Goal: Transaction & Acquisition: Book appointment/travel/reservation

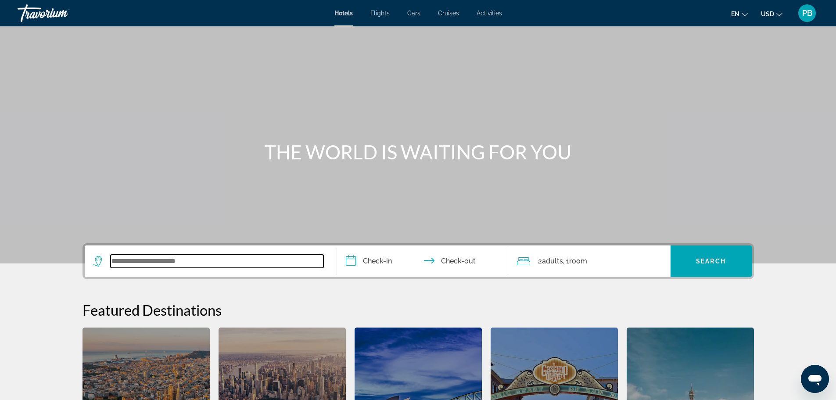
click at [187, 258] on input "Search widget" at bounding box center [217, 261] width 213 height 13
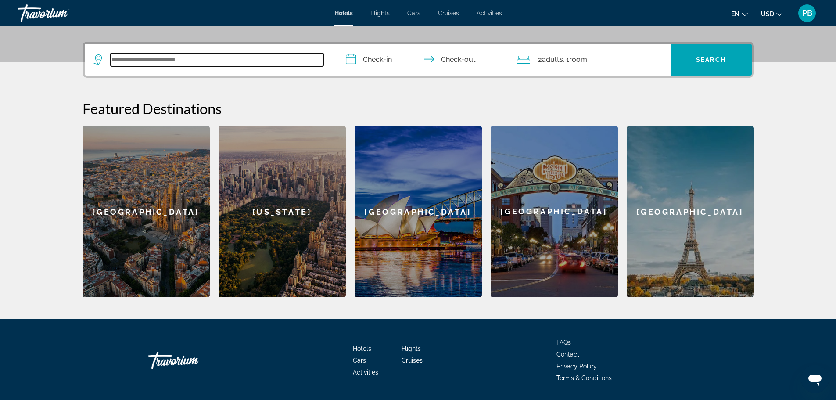
scroll to position [215, 0]
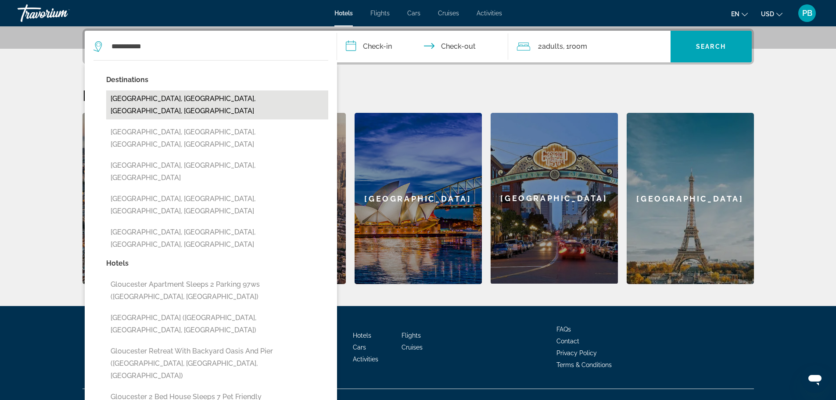
click at [141, 98] on button "[GEOGRAPHIC_DATA], [GEOGRAPHIC_DATA], [GEOGRAPHIC_DATA], [GEOGRAPHIC_DATA]" at bounding box center [217, 104] width 222 height 29
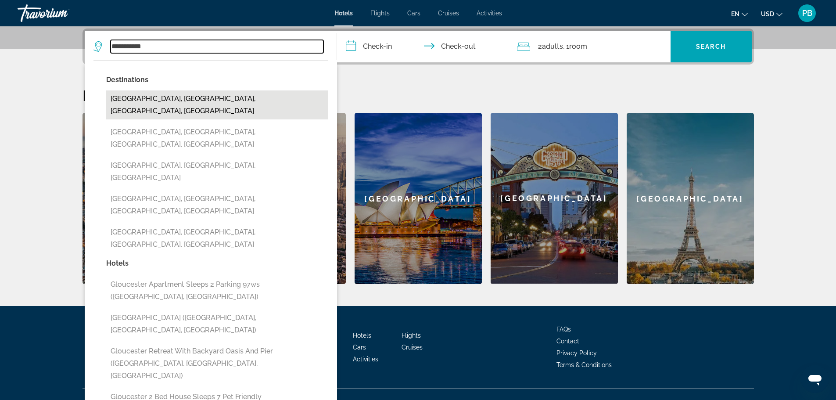
type input "**********"
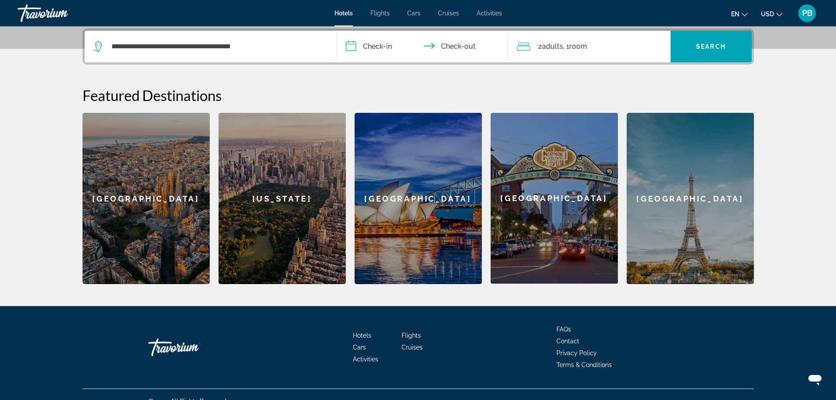
click at [378, 45] on input "**********" at bounding box center [424, 48] width 175 height 34
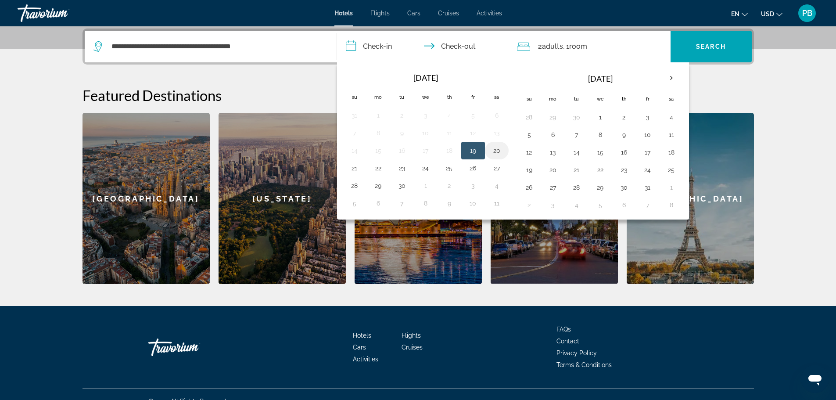
click at [496, 148] on button "20" at bounding box center [497, 150] width 14 height 12
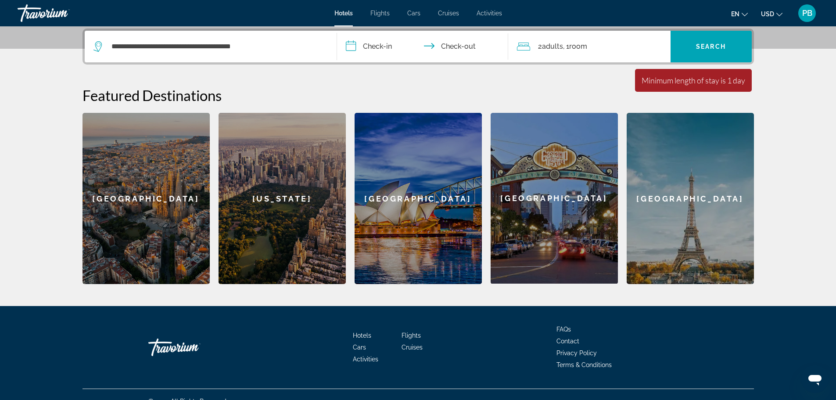
click at [462, 46] on input "**********" at bounding box center [424, 48] width 175 height 34
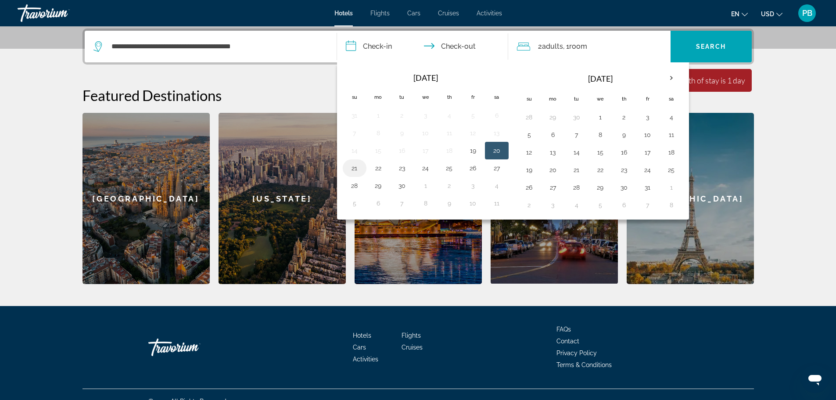
click at [357, 167] on button "21" at bounding box center [355, 168] width 14 height 12
click at [498, 151] on button "20" at bounding box center [497, 150] width 14 height 12
type input "**********"
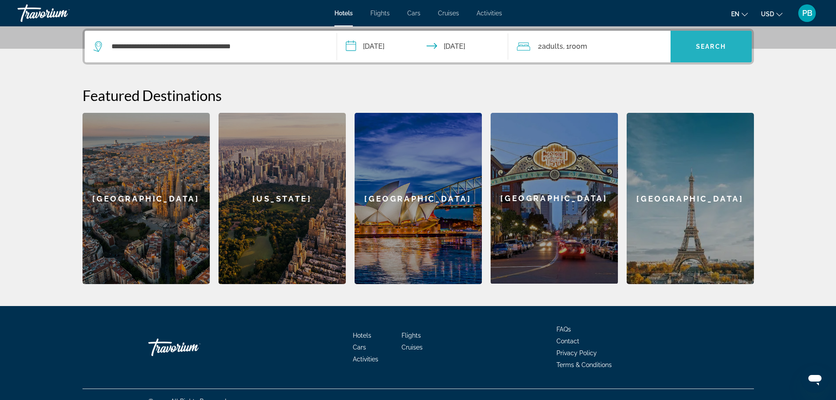
click at [710, 48] on span "Search" at bounding box center [711, 46] width 30 height 7
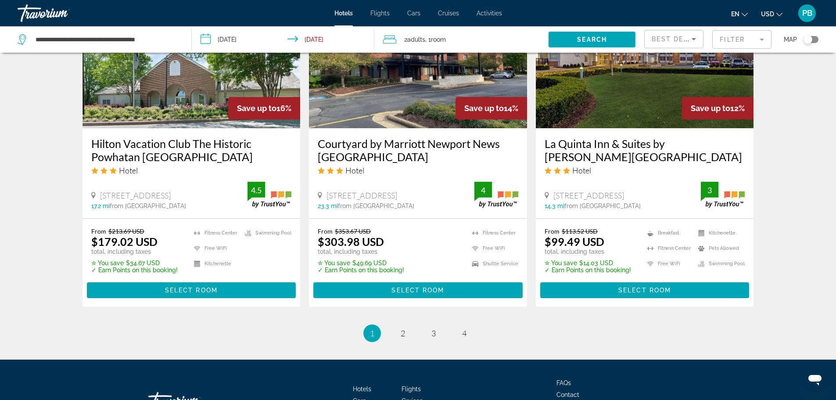
scroll to position [1174, 0]
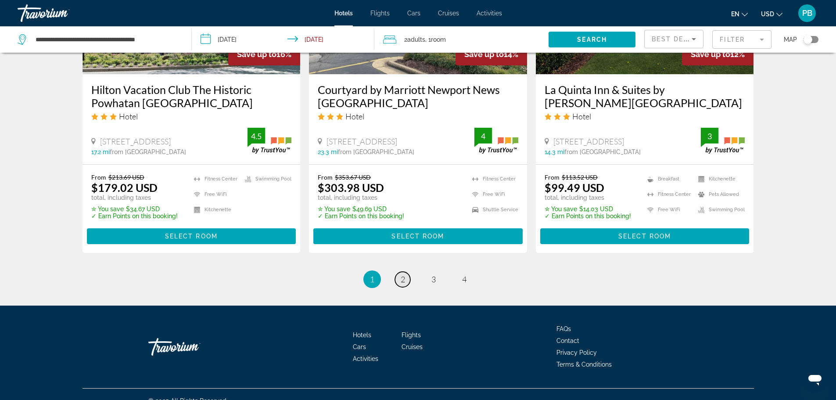
click at [402, 274] on span "2" at bounding box center [403, 279] width 4 height 10
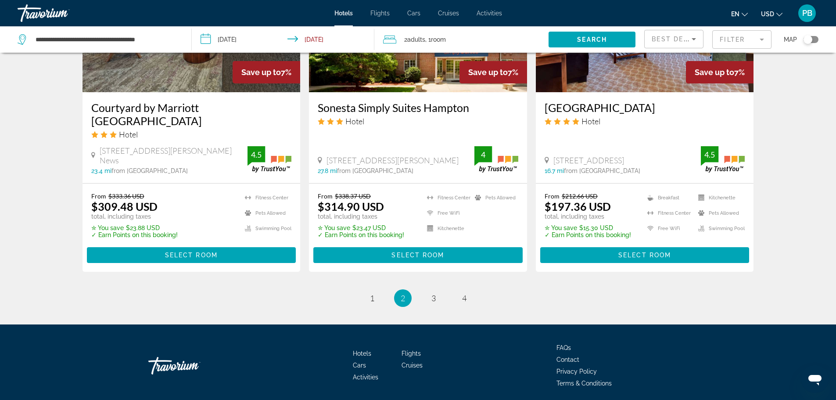
scroll to position [1170, 0]
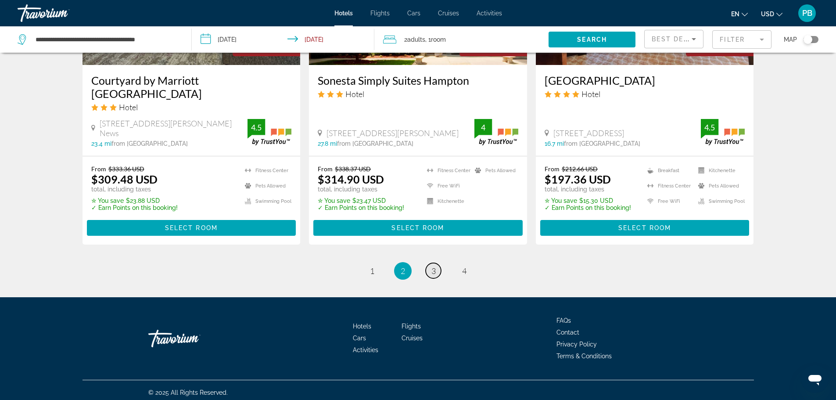
click at [428, 269] on link "page 3" at bounding box center [433, 270] width 15 height 15
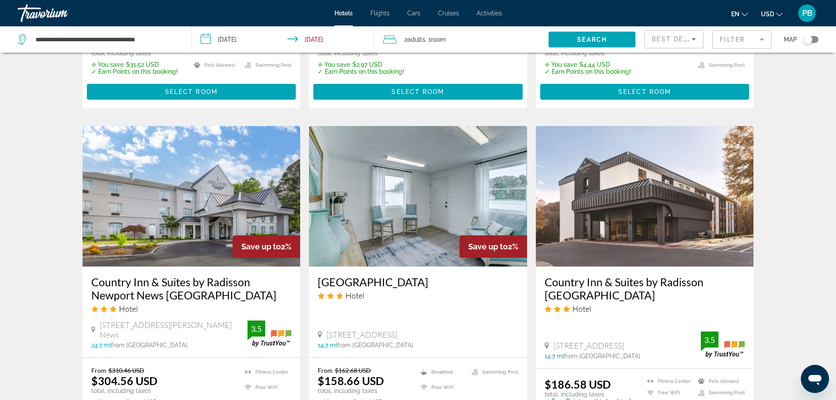
scroll to position [1093, 0]
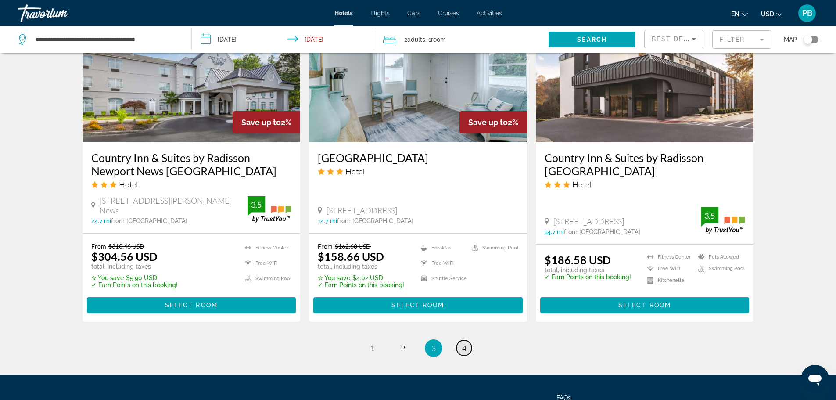
click at [463, 346] on span "4" at bounding box center [464, 348] width 4 height 10
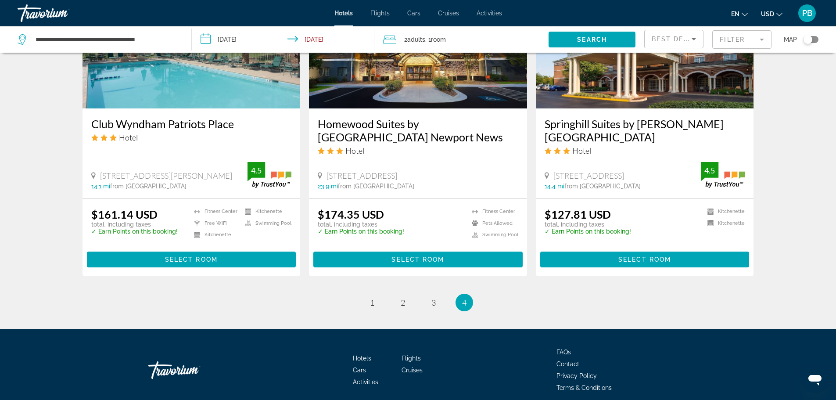
scroll to position [755, 0]
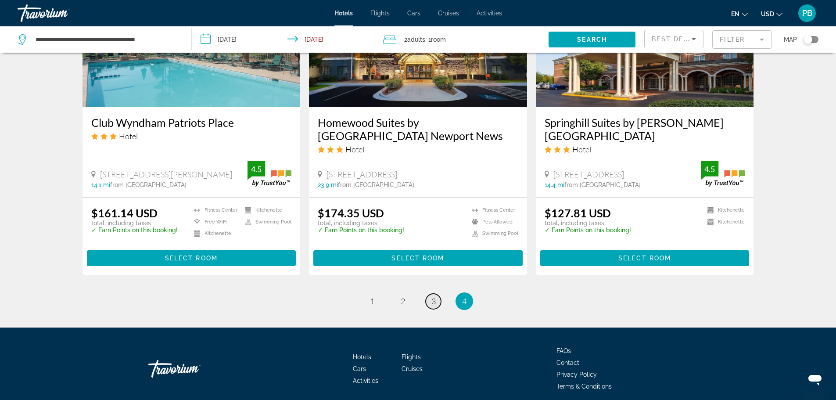
click at [433, 296] on span "3" at bounding box center [434, 301] width 4 height 10
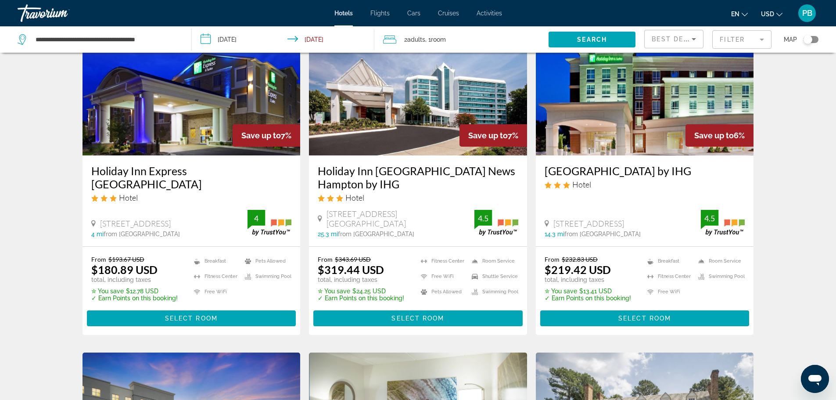
scroll to position [88, 0]
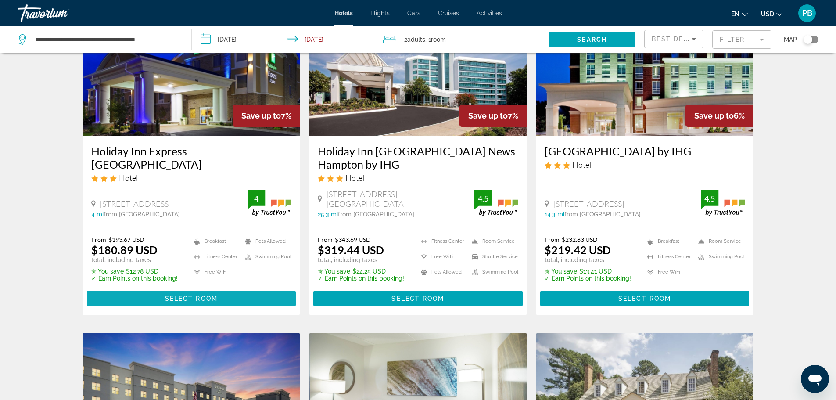
click at [195, 296] on span "Select Room" at bounding box center [191, 298] width 53 height 7
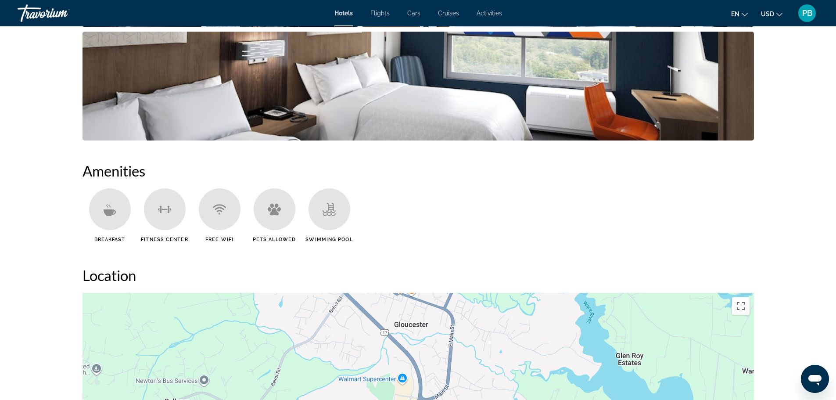
scroll to position [834, 0]
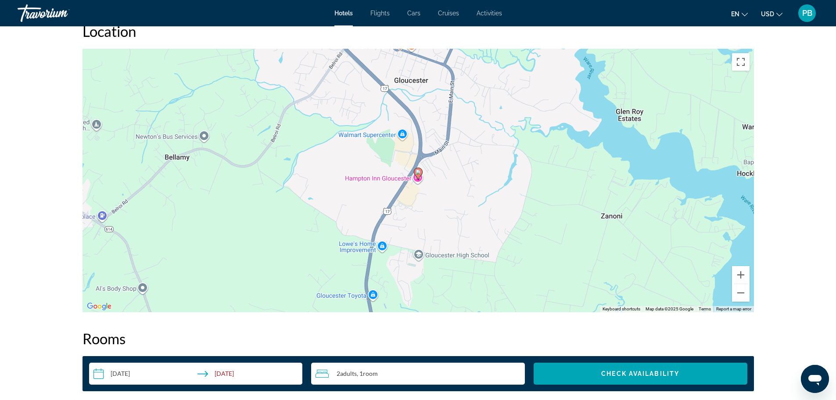
click at [392, 177] on div "To activate drag with keyboard, press Alt + Enter. Once in keyboard drag state,…" at bounding box center [419, 180] width 672 height 263
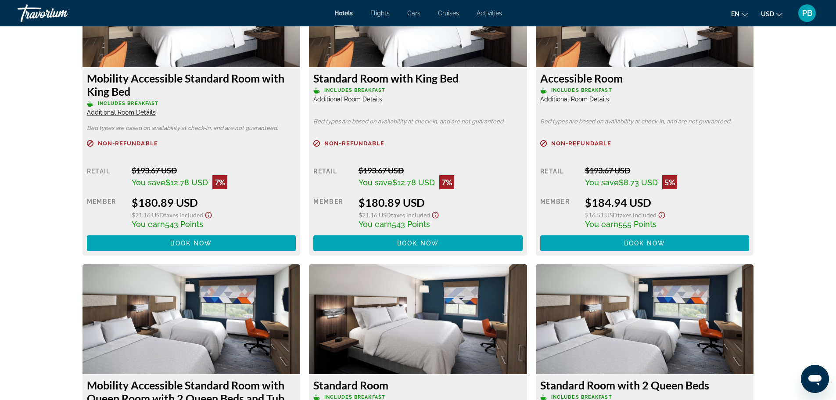
scroll to position [1223, 0]
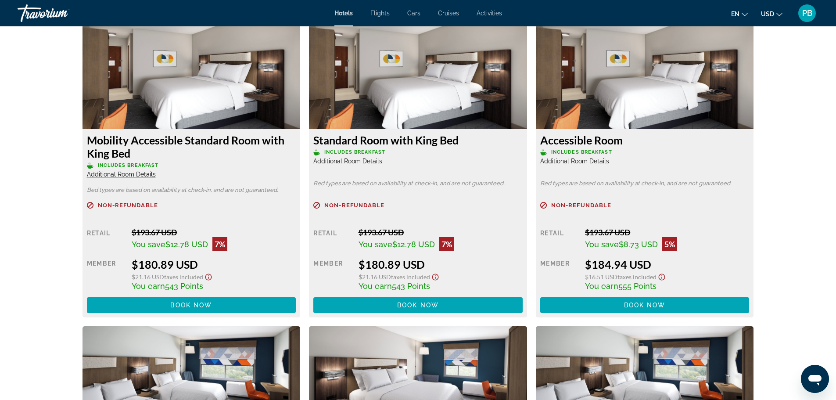
click at [574, 159] on span "Additional Room Details" at bounding box center [574, 161] width 69 height 7
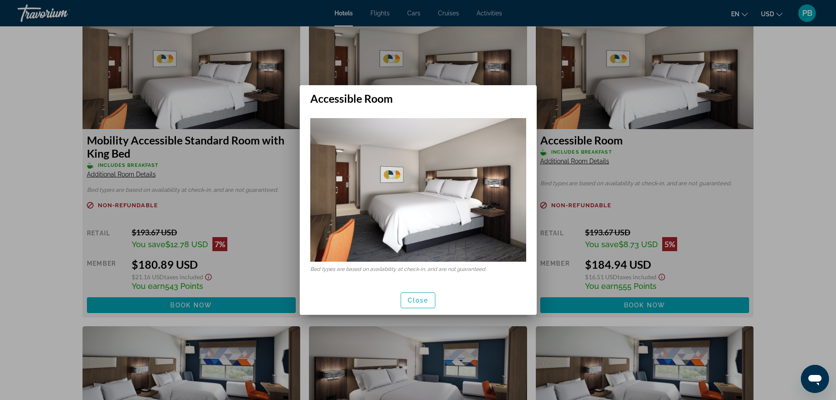
scroll to position [0, 0]
click at [425, 298] on span "Close" at bounding box center [418, 300] width 21 height 7
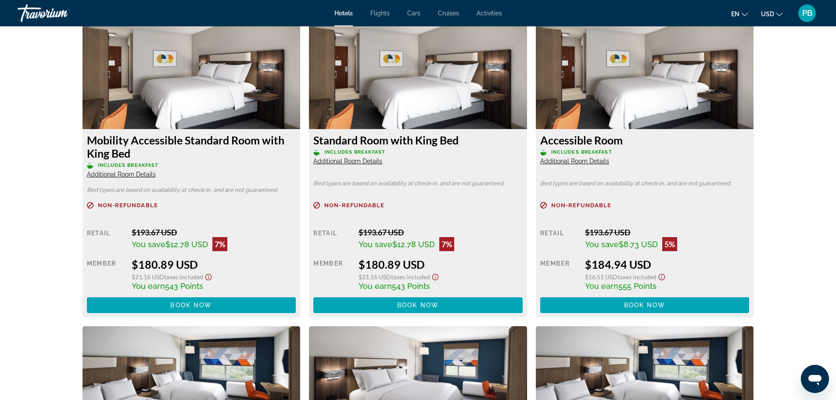
scroll to position [1223, 0]
click at [338, 161] on span "Additional Room Details" at bounding box center [347, 161] width 69 height 7
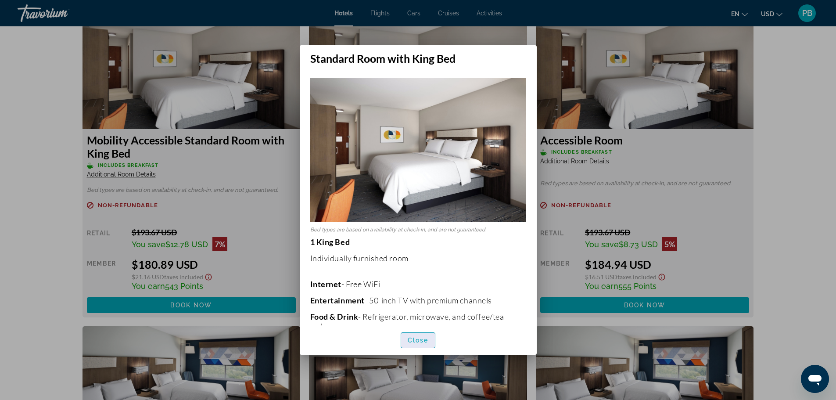
click at [418, 339] on span "Close" at bounding box center [418, 340] width 21 height 7
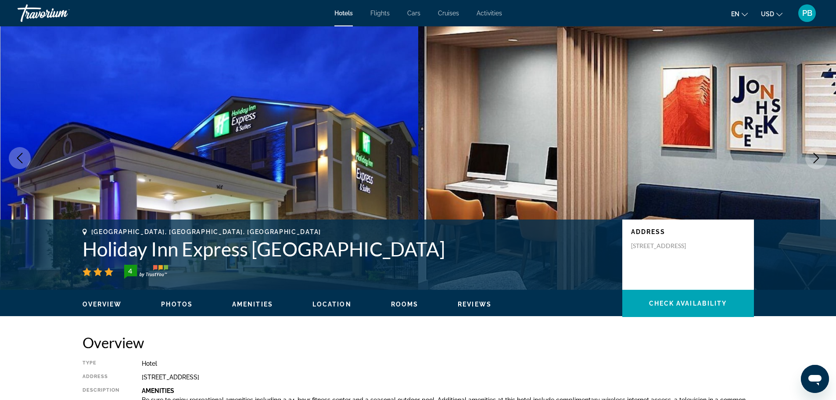
scroll to position [1223, 0]
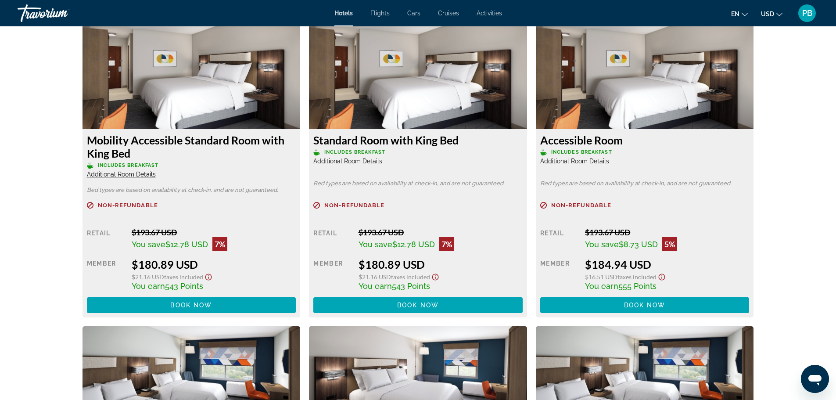
click at [114, 175] on span "Additional Room Details" at bounding box center [121, 174] width 69 height 7
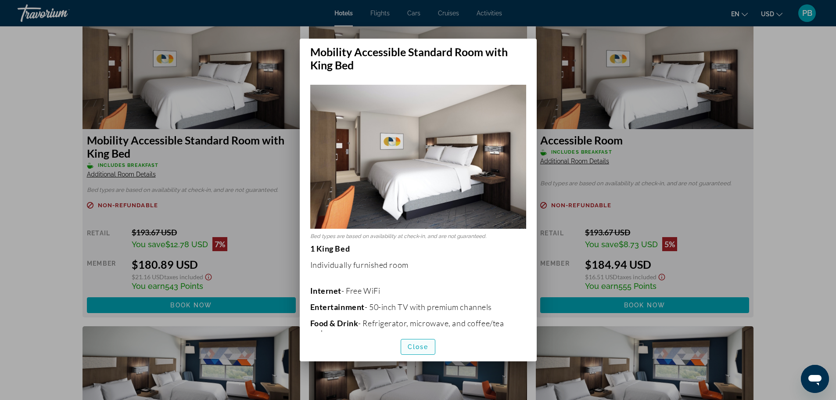
click at [417, 344] on span "Close" at bounding box center [418, 346] width 21 height 7
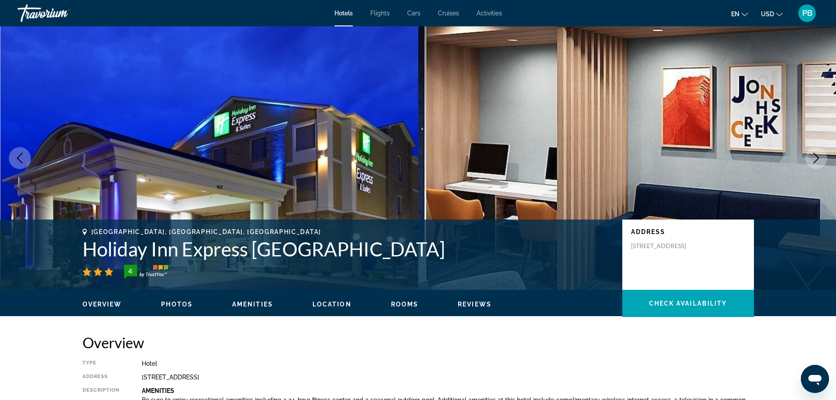
scroll to position [1223, 0]
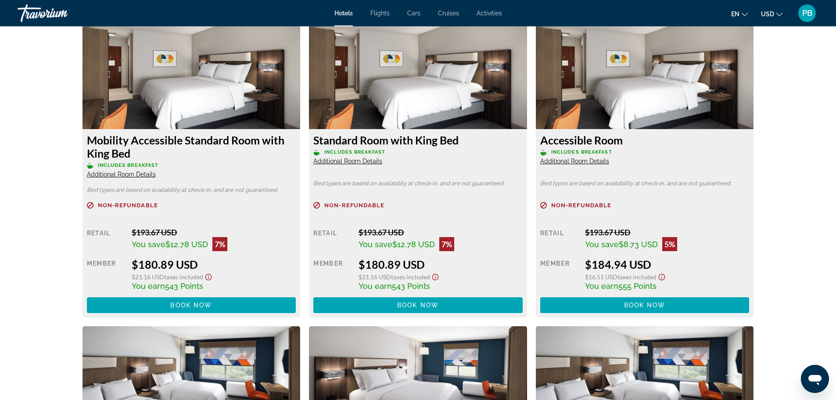
click at [573, 159] on span "Additional Room Details" at bounding box center [574, 161] width 69 height 7
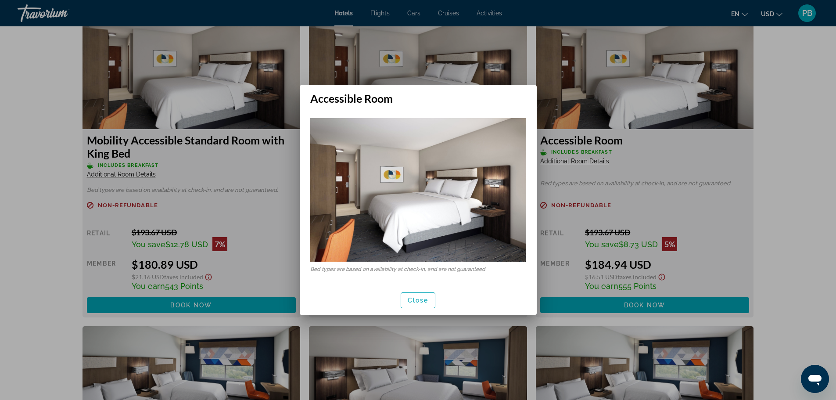
scroll to position [0, 0]
click at [418, 296] on span "button" at bounding box center [418, 300] width 34 height 21
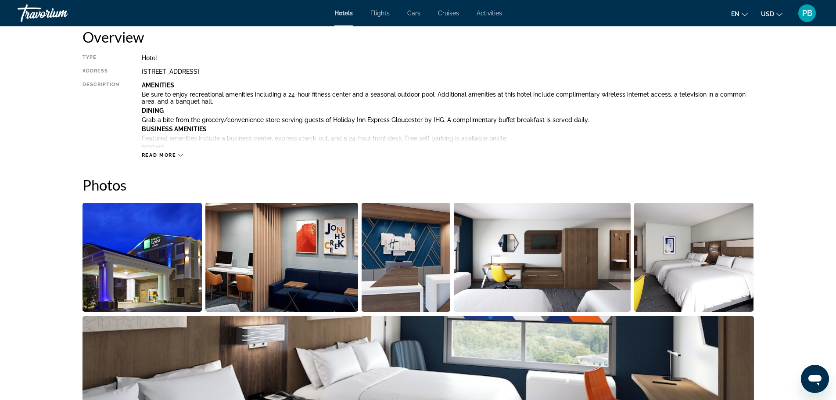
scroll to position [278, 0]
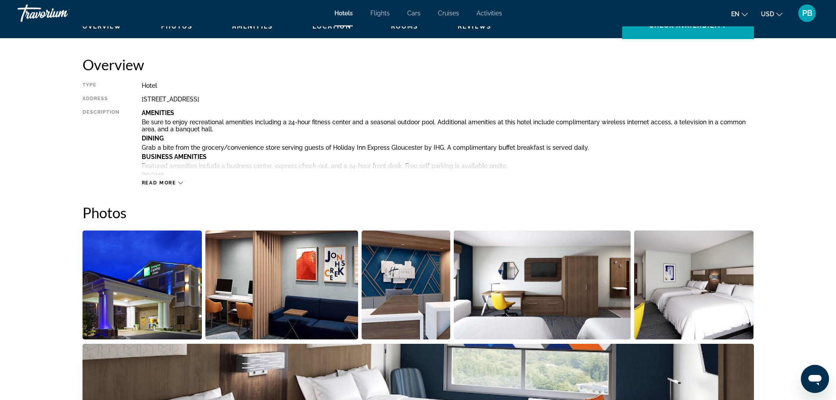
click at [163, 182] on span "Read more" at bounding box center [159, 183] width 35 height 6
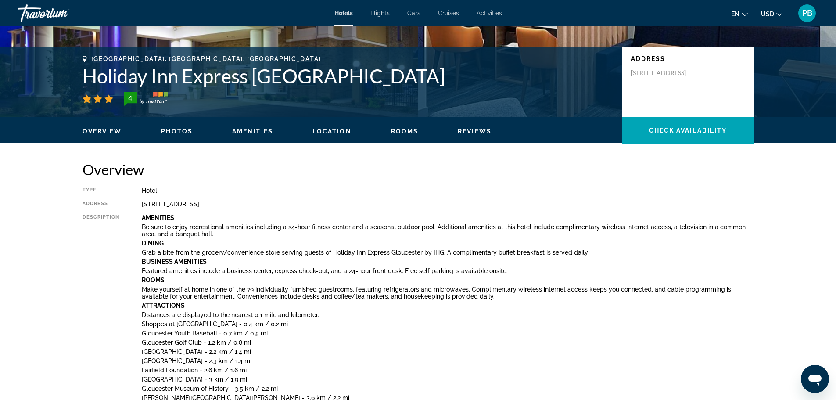
scroll to position [155, 0]
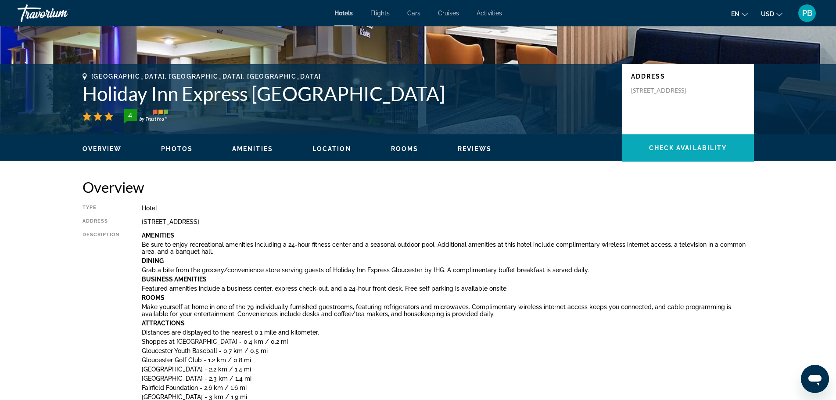
click at [662, 147] on span "Check Availability" at bounding box center [688, 147] width 78 height 7
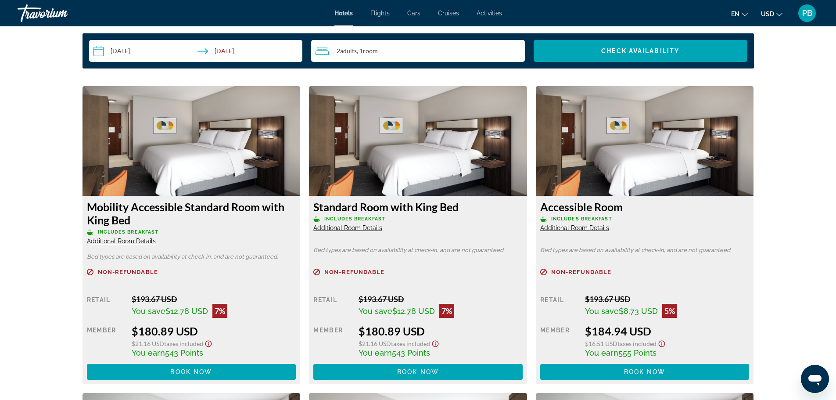
scroll to position [1570, 0]
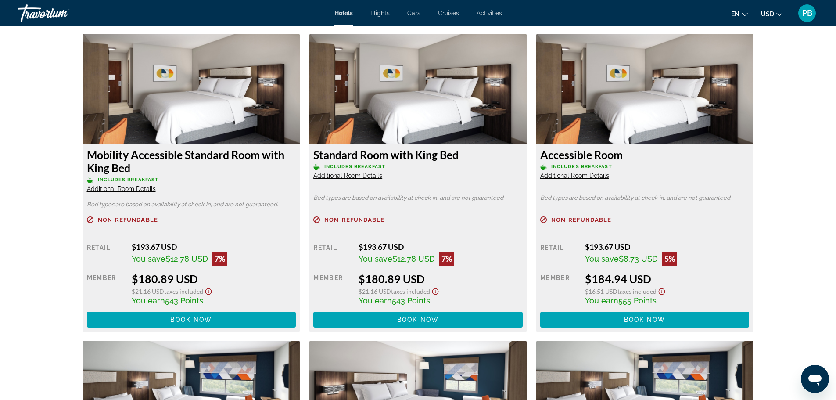
click at [127, 189] on span "Additional Room Details" at bounding box center [121, 188] width 69 height 7
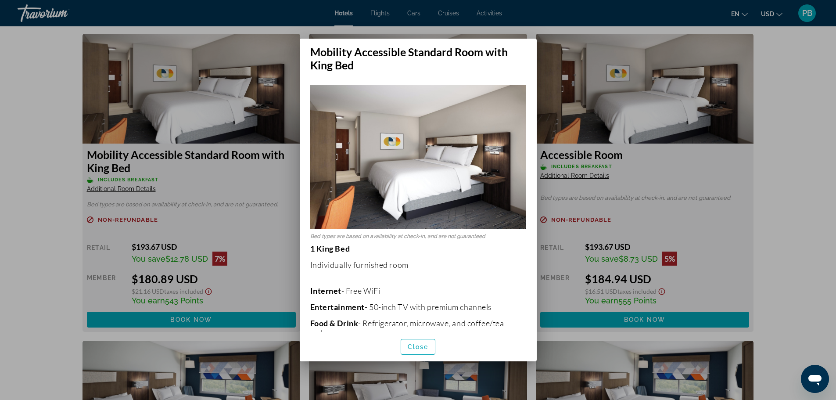
scroll to position [0, 0]
click at [421, 349] on span "Close" at bounding box center [418, 346] width 21 height 7
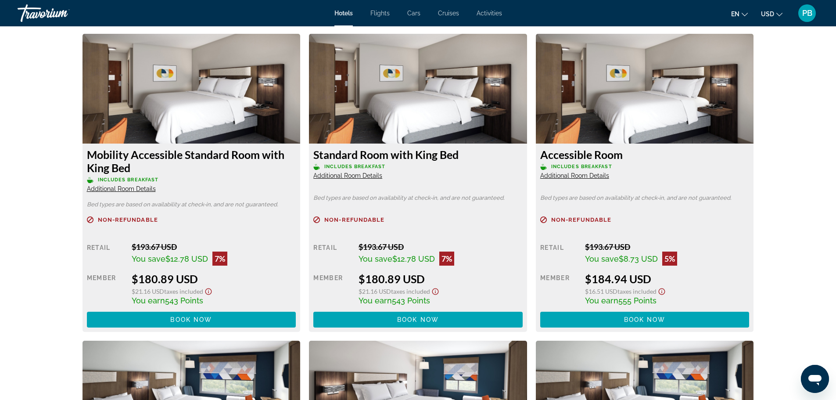
click at [332, 174] on span "Additional Room Details" at bounding box center [347, 175] width 69 height 7
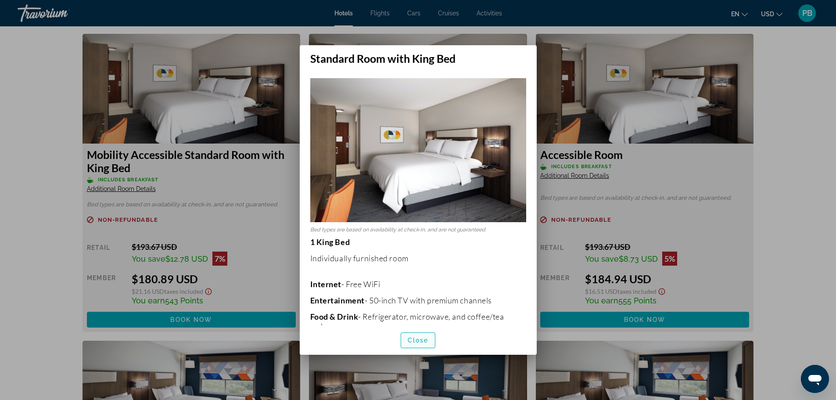
click at [422, 339] on span "Close" at bounding box center [418, 340] width 21 height 7
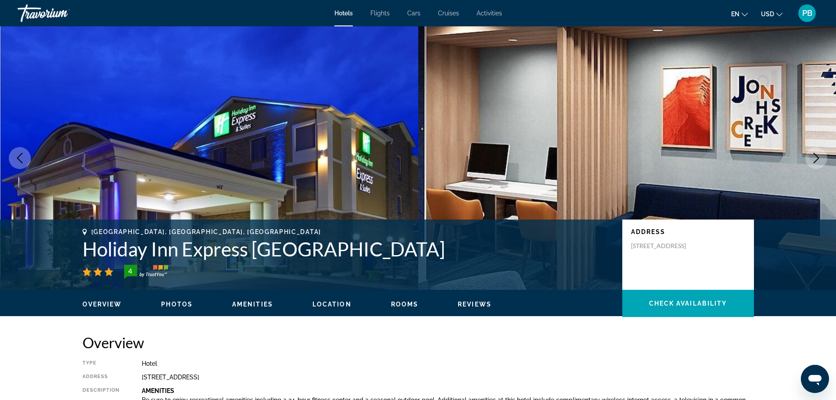
scroll to position [1570, 0]
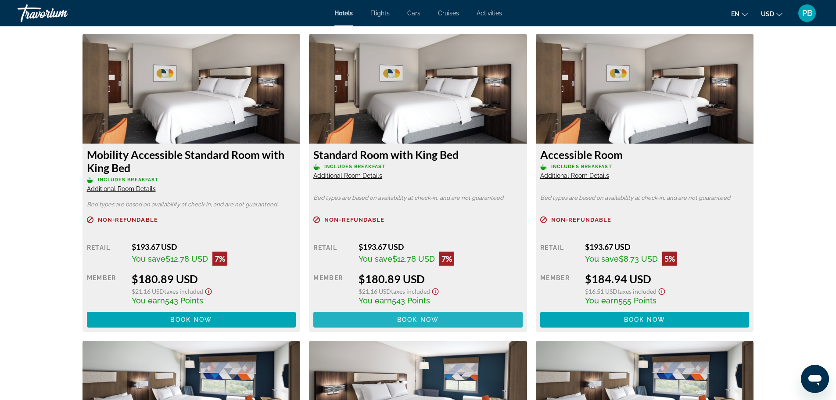
click at [406, 320] on span "Book now" at bounding box center [418, 319] width 42 height 7
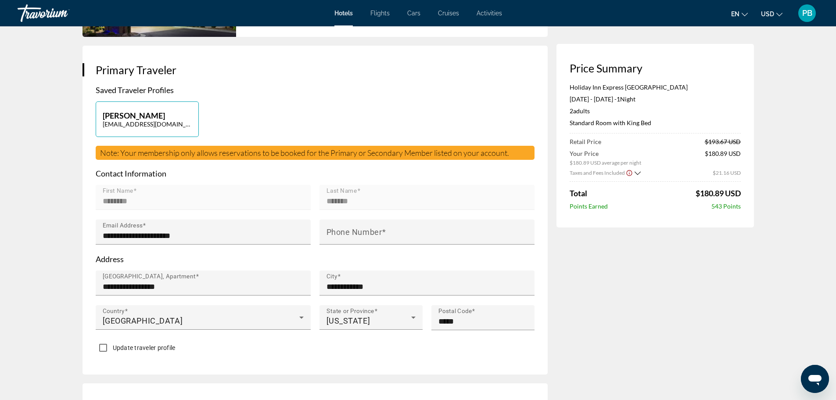
scroll to position [202, 0]
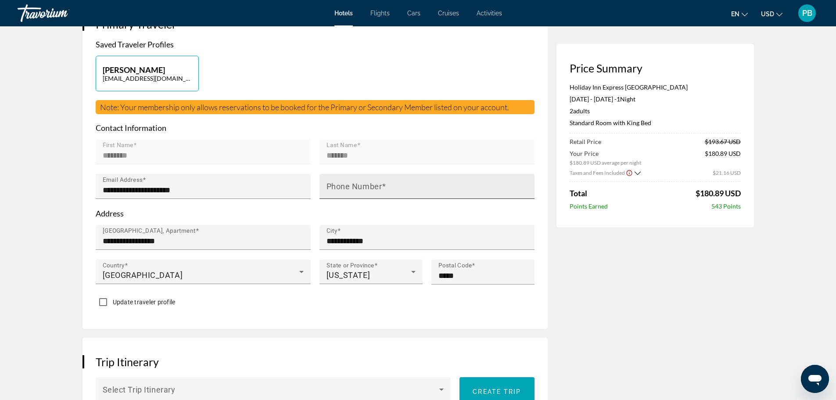
click at [381, 184] on mat-label "Phone Number" at bounding box center [355, 186] width 56 height 9
click at [381, 185] on input "Phone Number" at bounding box center [430, 190] width 206 height 11
type input "**********"
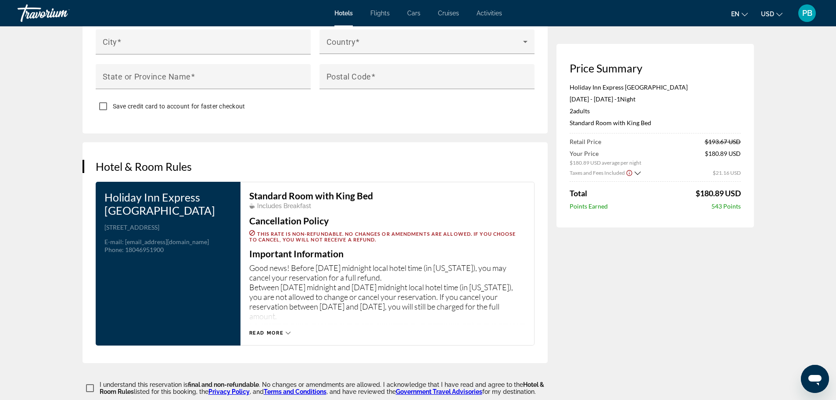
scroll to position [963, 0]
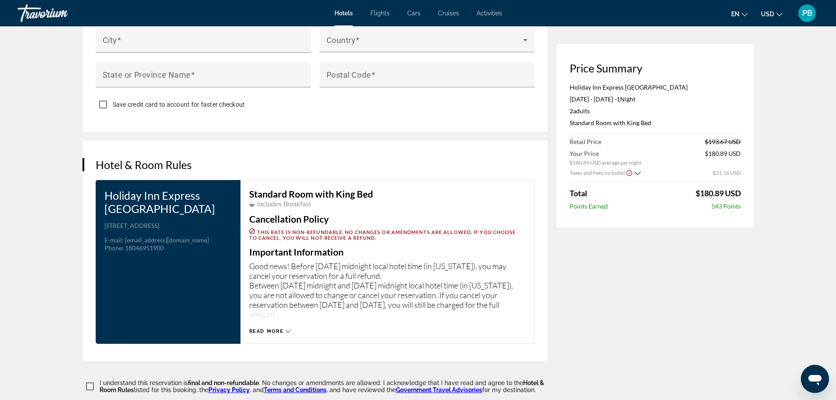
click at [267, 328] on span "Read more" at bounding box center [266, 331] width 35 height 6
click at [287, 329] on icon "Main content" at bounding box center [286, 331] width 5 height 5
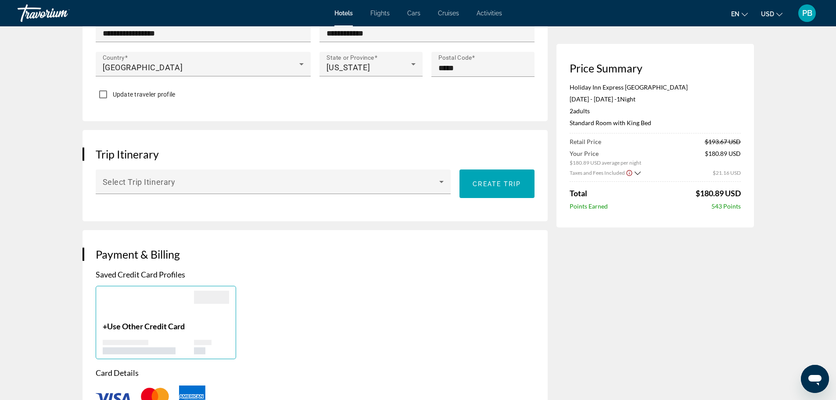
scroll to position [403, 0]
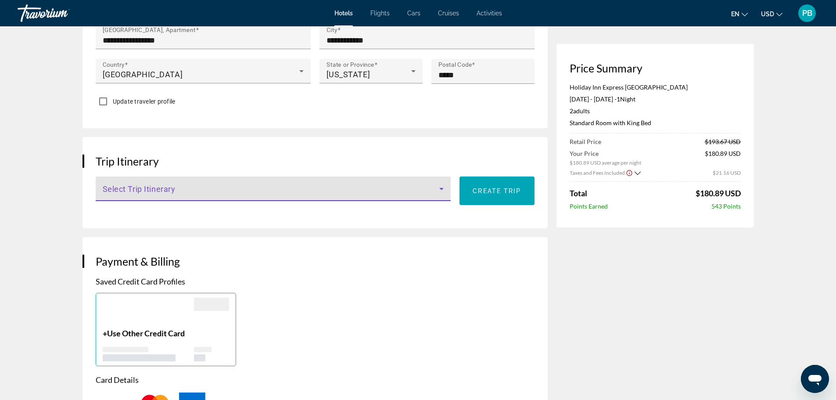
click at [440, 185] on icon "Main content" at bounding box center [441, 188] width 11 height 11
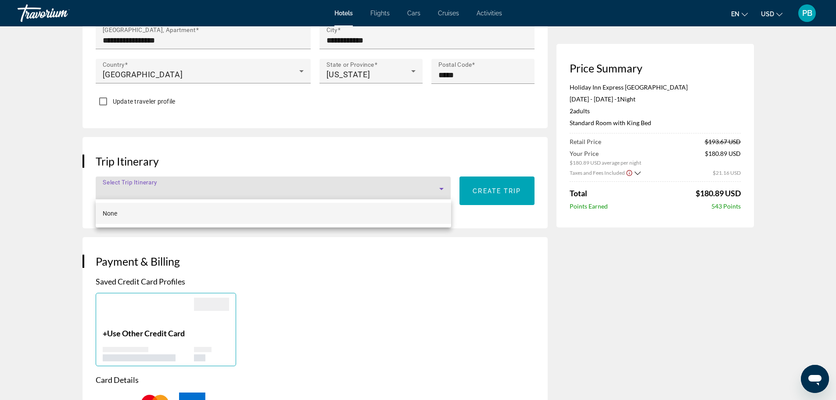
click at [495, 185] on div at bounding box center [418, 200] width 836 height 400
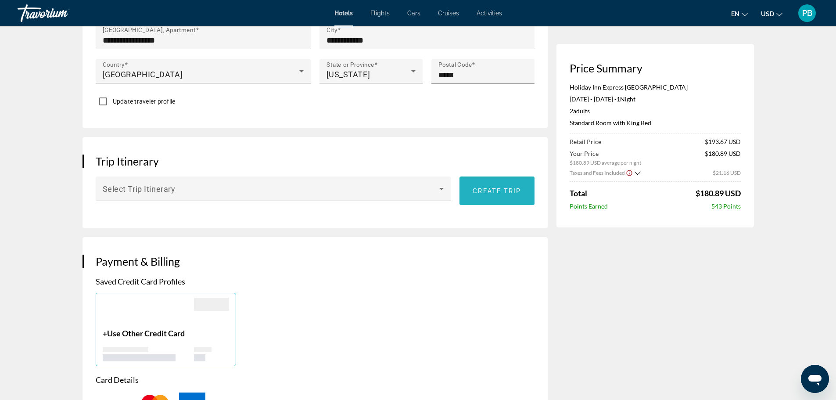
click at [495, 189] on span "Create trip" at bounding box center [497, 190] width 48 height 7
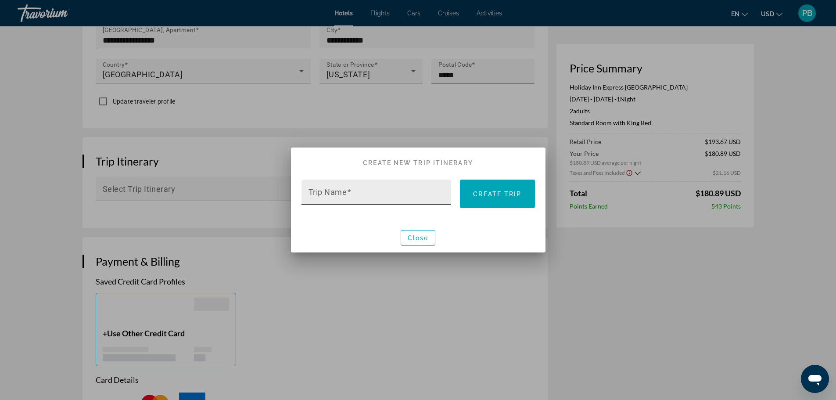
click at [354, 193] on input "Trip Name" at bounding box center [379, 196] width 141 height 11
click at [416, 238] on span "Close" at bounding box center [418, 237] width 21 height 7
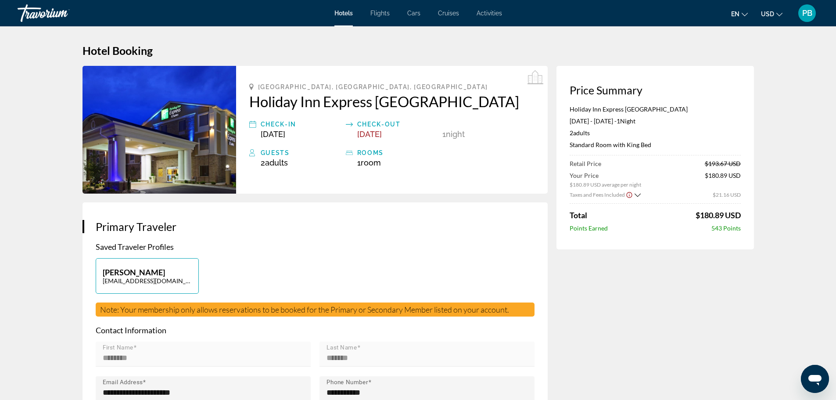
click at [627, 195] on icon "Show Taxes and Fees disclaimer" at bounding box center [629, 195] width 7 height 8
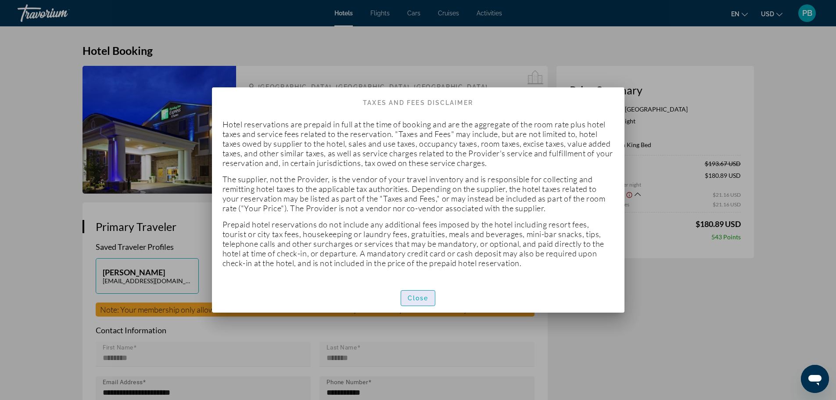
click at [415, 295] on span "Close" at bounding box center [418, 298] width 21 height 7
